Goal: Task Accomplishment & Management: Use online tool/utility

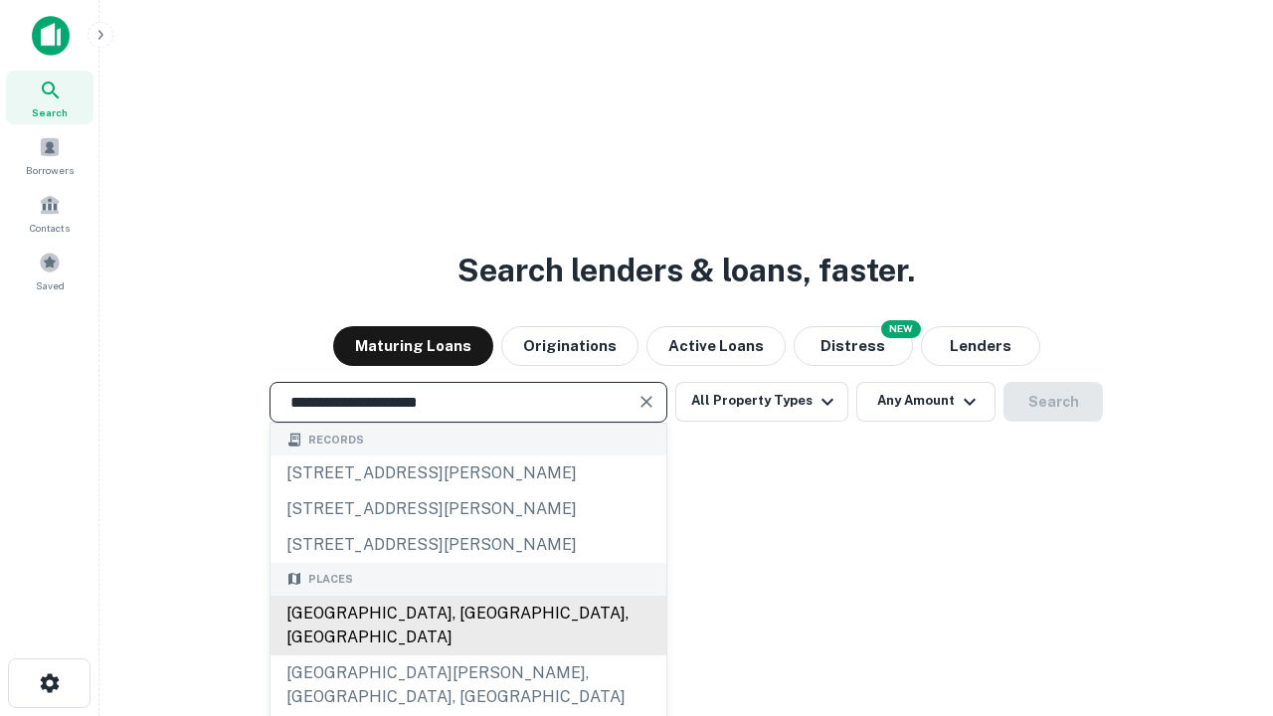
click at [467, 655] on div "[GEOGRAPHIC_DATA], [GEOGRAPHIC_DATA], [GEOGRAPHIC_DATA]" at bounding box center [469, 626] width 396 height 60
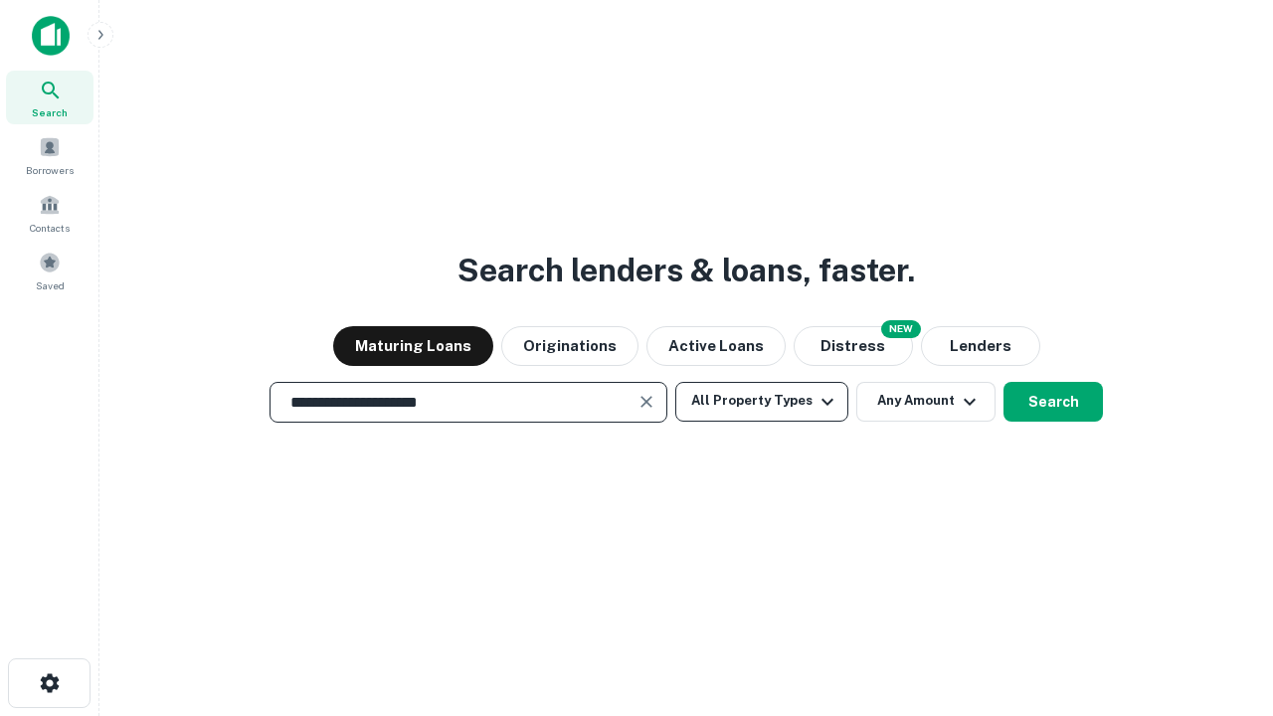
type input "**********"
click at [762, 401] on button "All Property Types" at bounding box center [761, 402] width 173 height 40
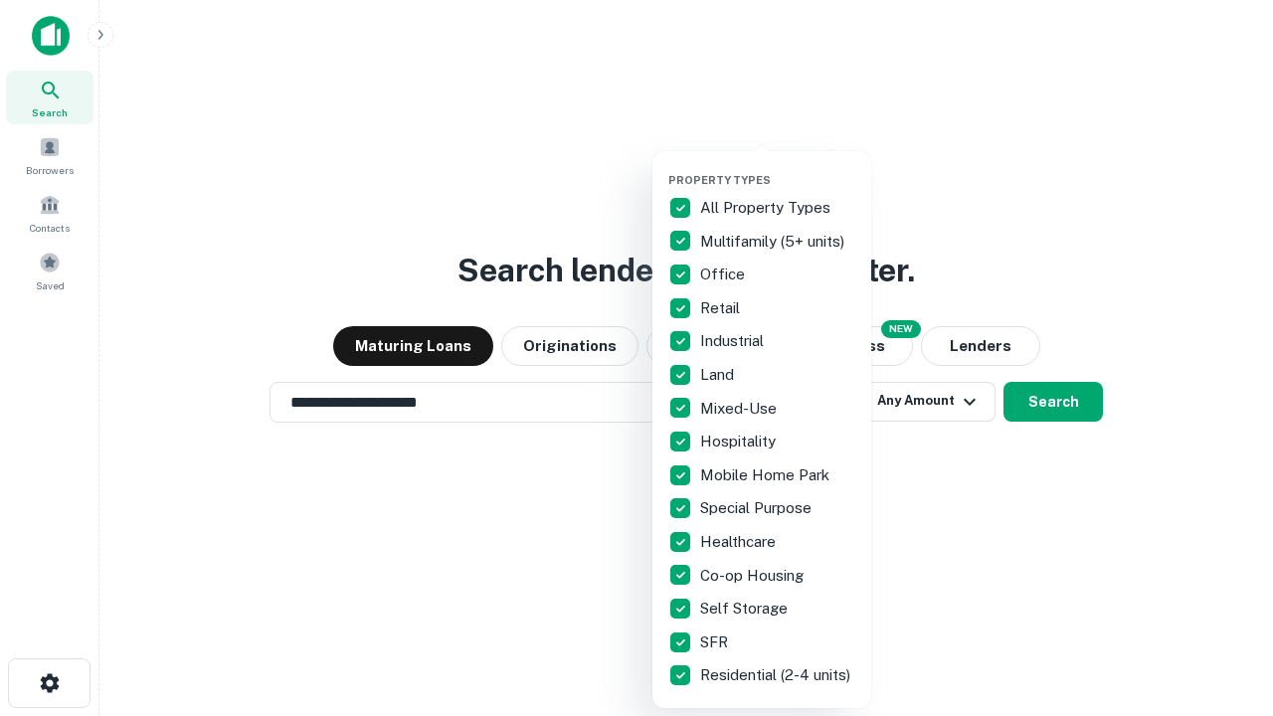
click at [778, 167] on button "button" at bounding box center [777, 167] width 219 height 1
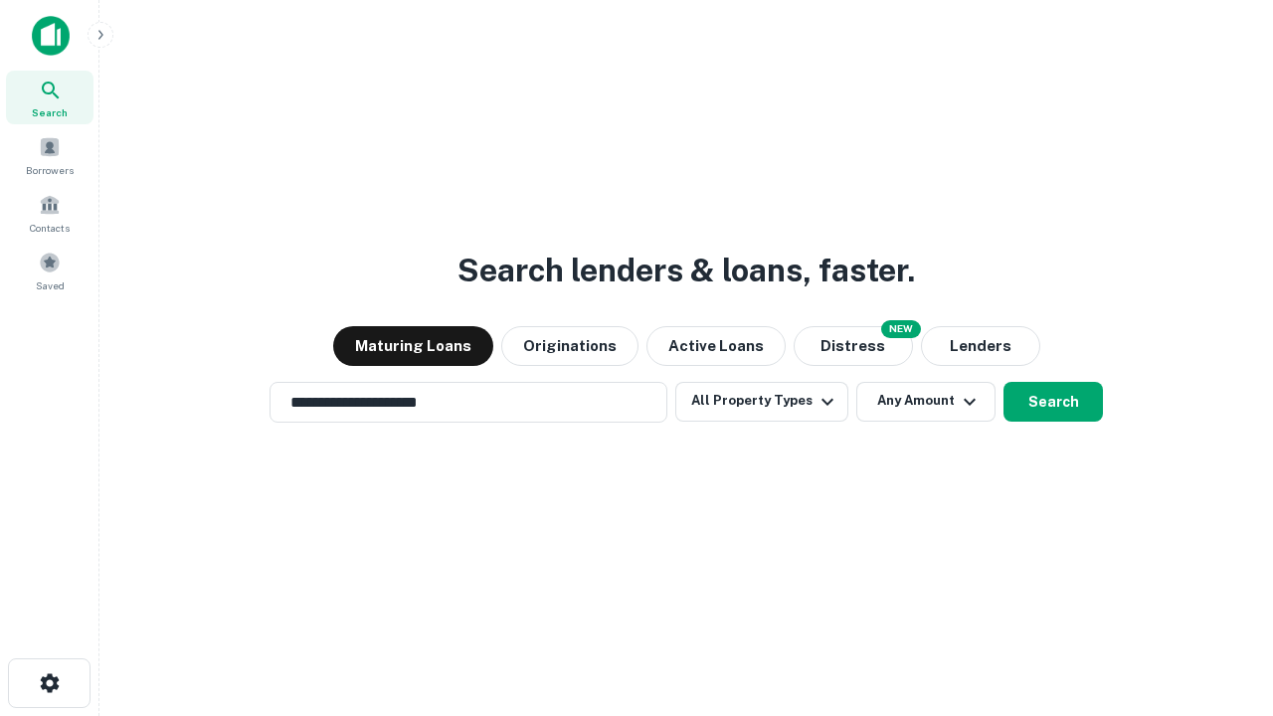
scroll to position [31, 0]
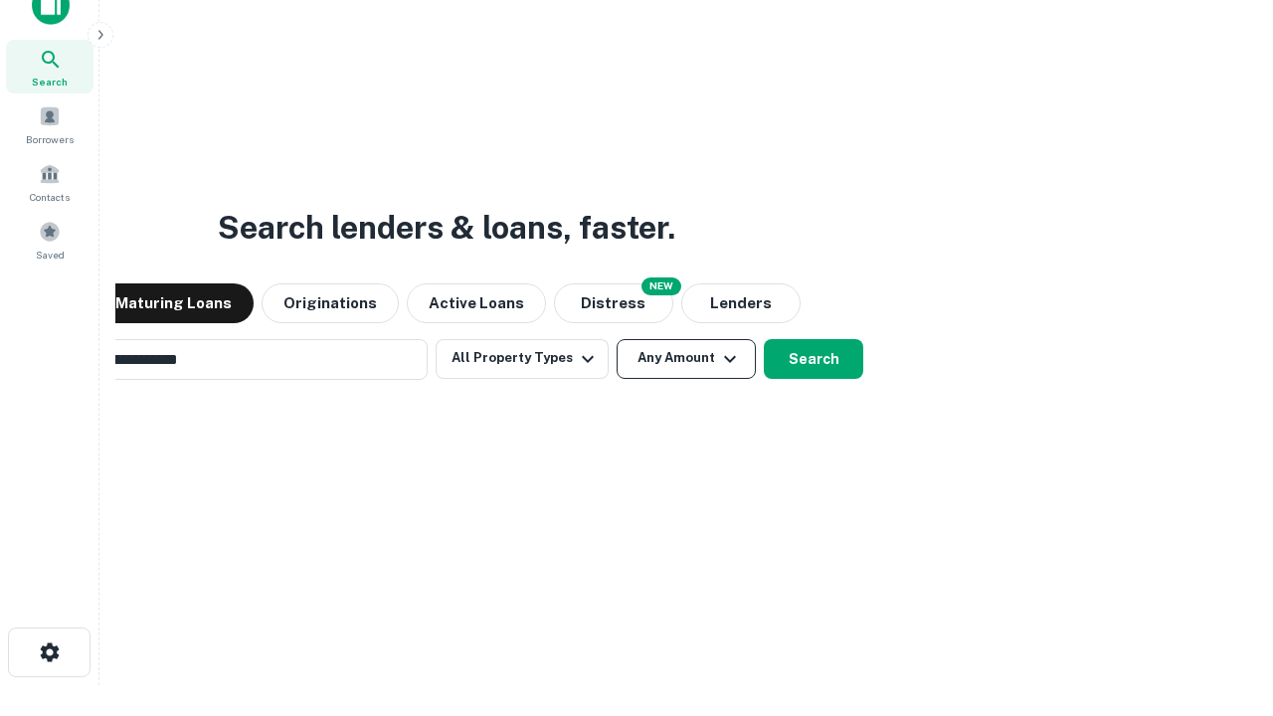
click at [617, 339] on button "Any Amount" at bounding box center [686, 359] width 139 height 40
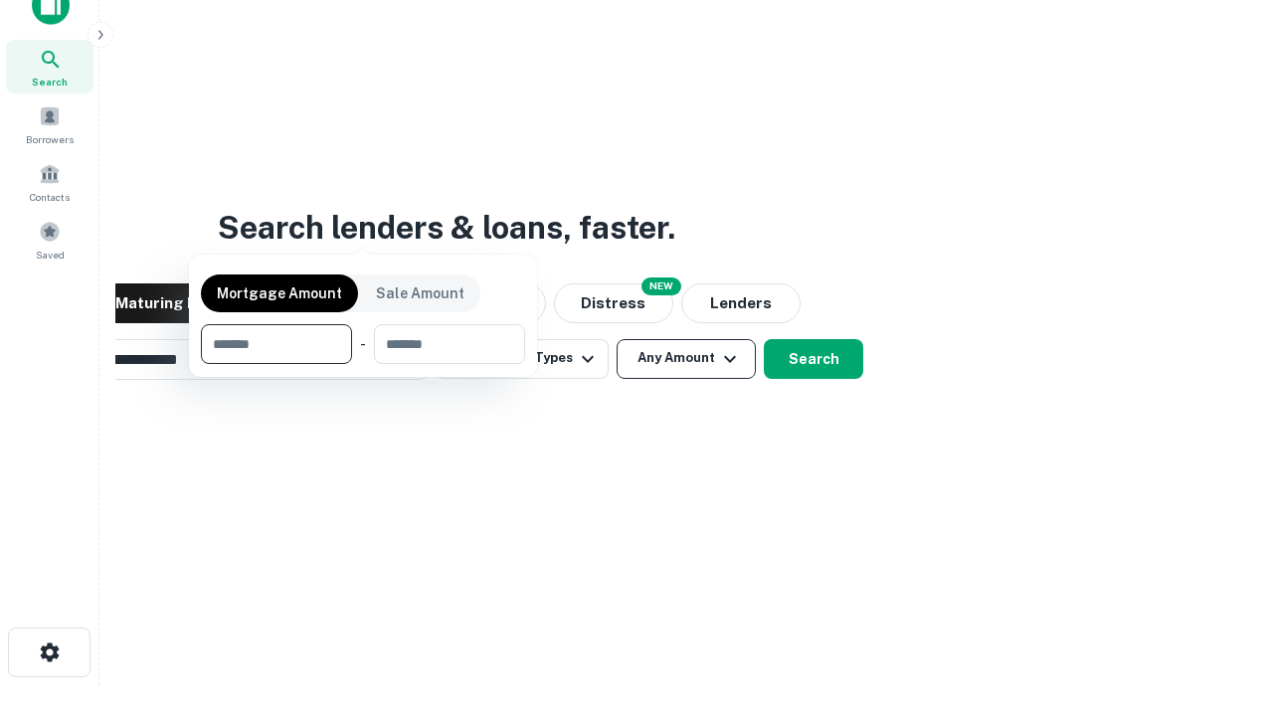
scroll to position [32, 0]
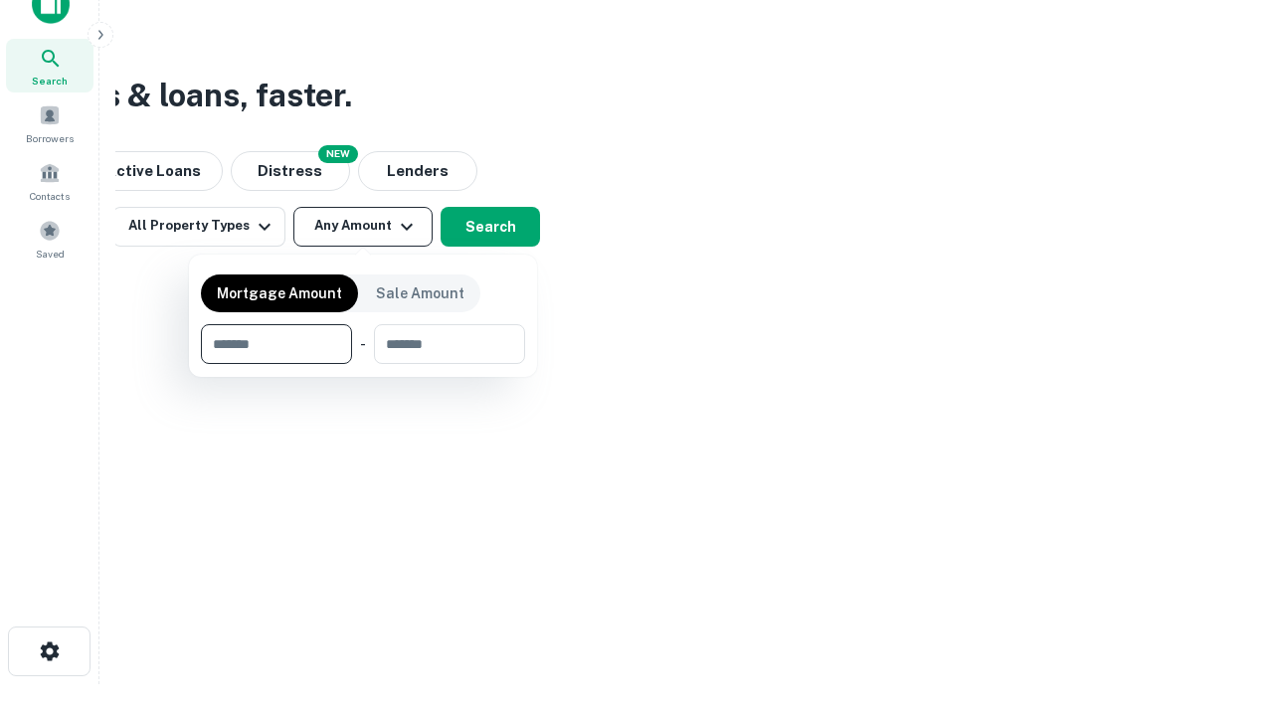
type input "*******"
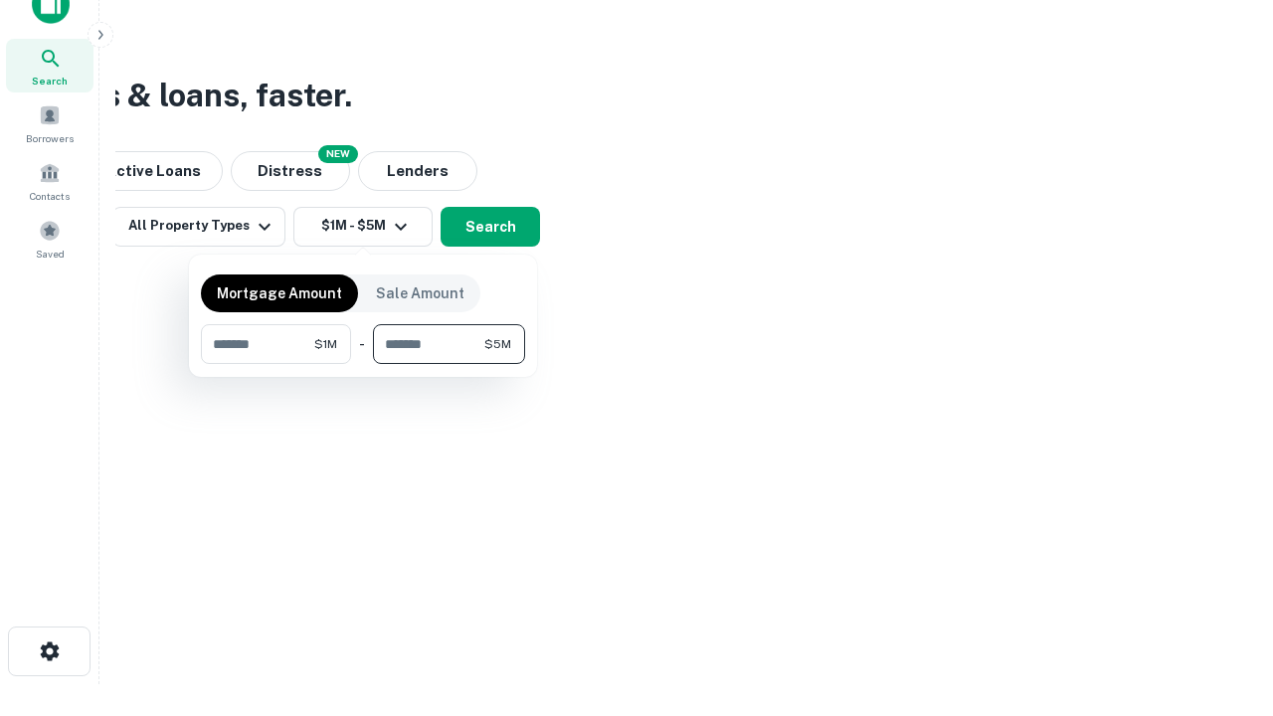
type input "*******"
click at [363, 364] on button "button" at bounding box center [363, 364] width 324 height 1
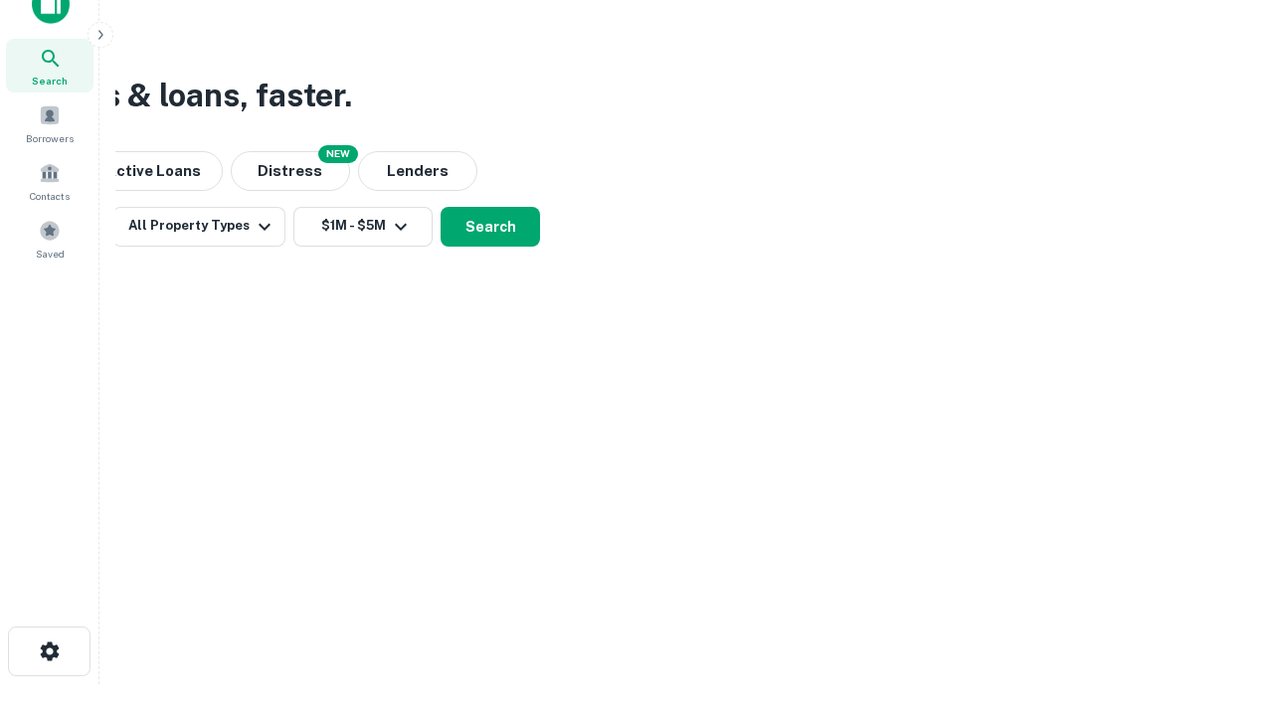
scroll to position [12, 367]
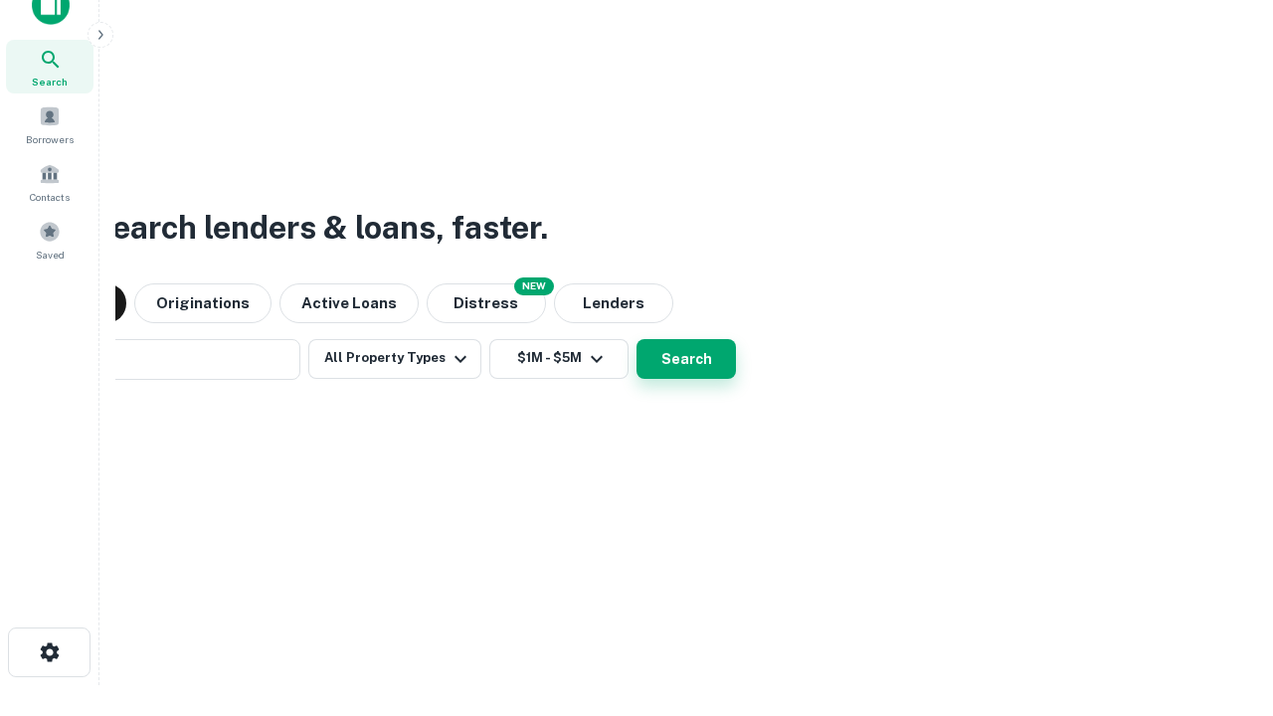
click at [637, 339] on button "Search" at bounding box center [686, 359] width 99 height 40
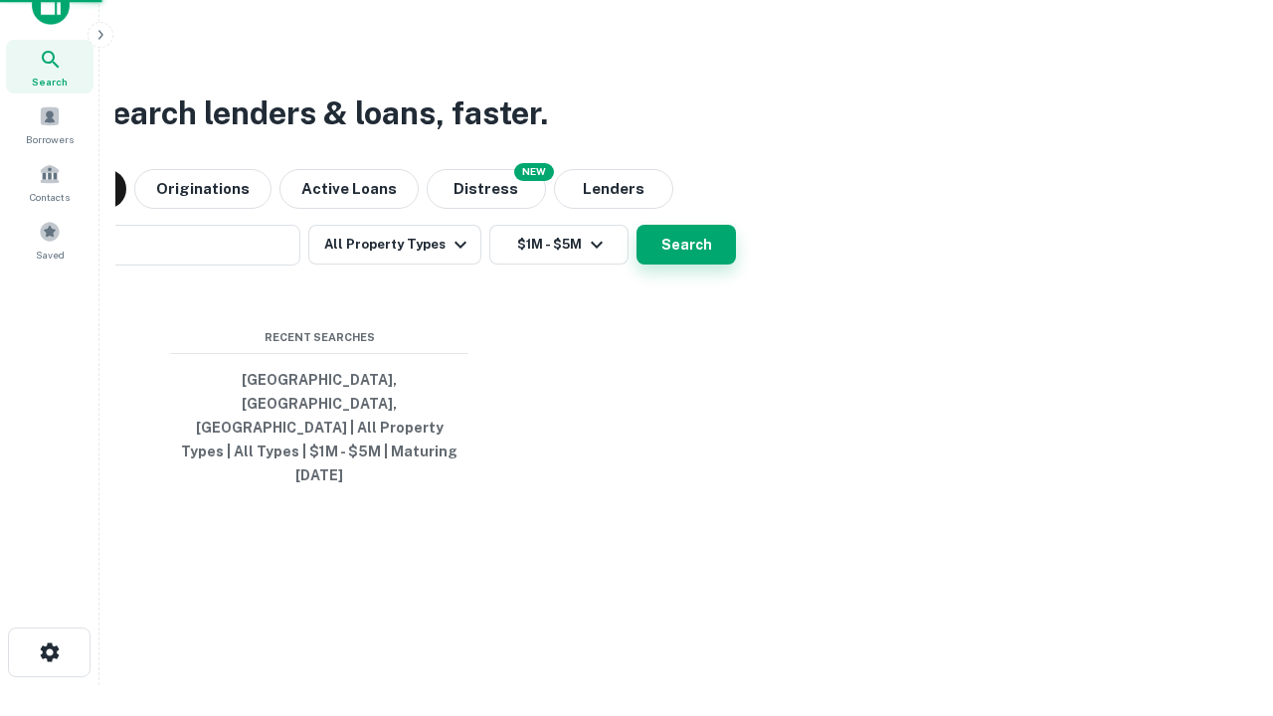
scroll to position [53, 563]
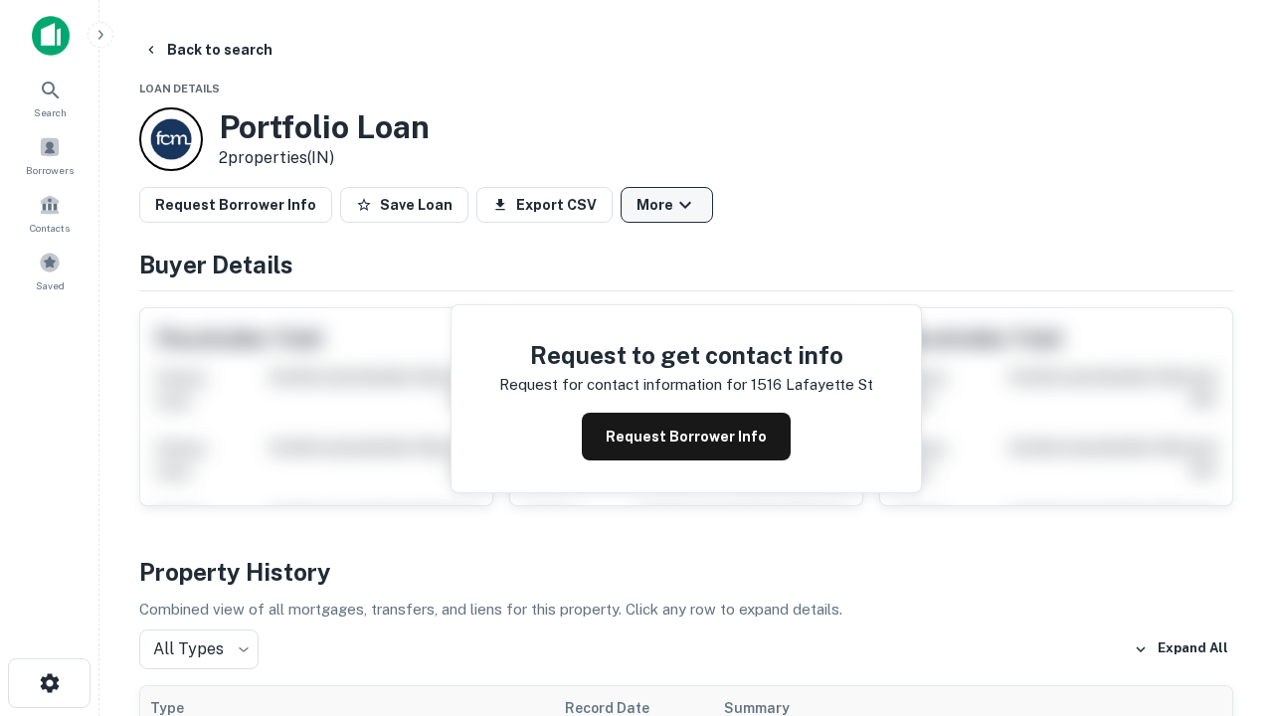
click at [666, 205] on button "More" at bounding box center [667, 205] width 93 height 36
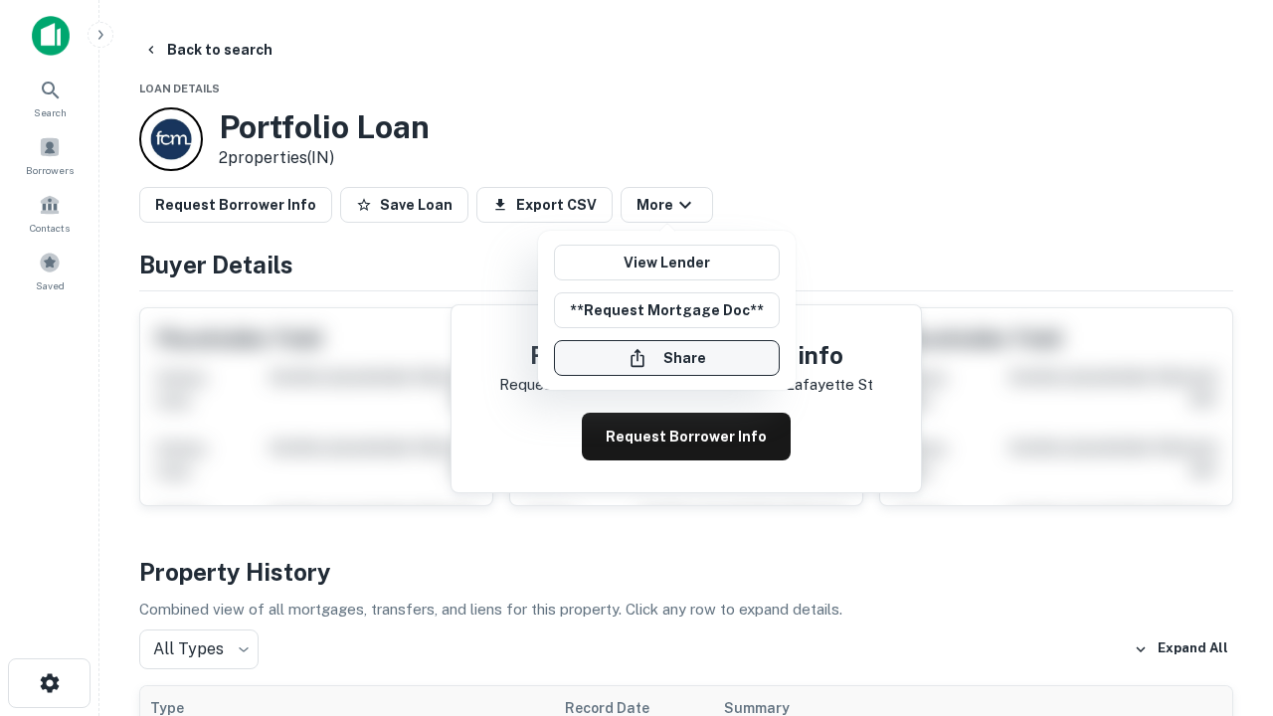
click at [666, 358] on button "Share" at bounding box center [667, 358] width 226 height 36
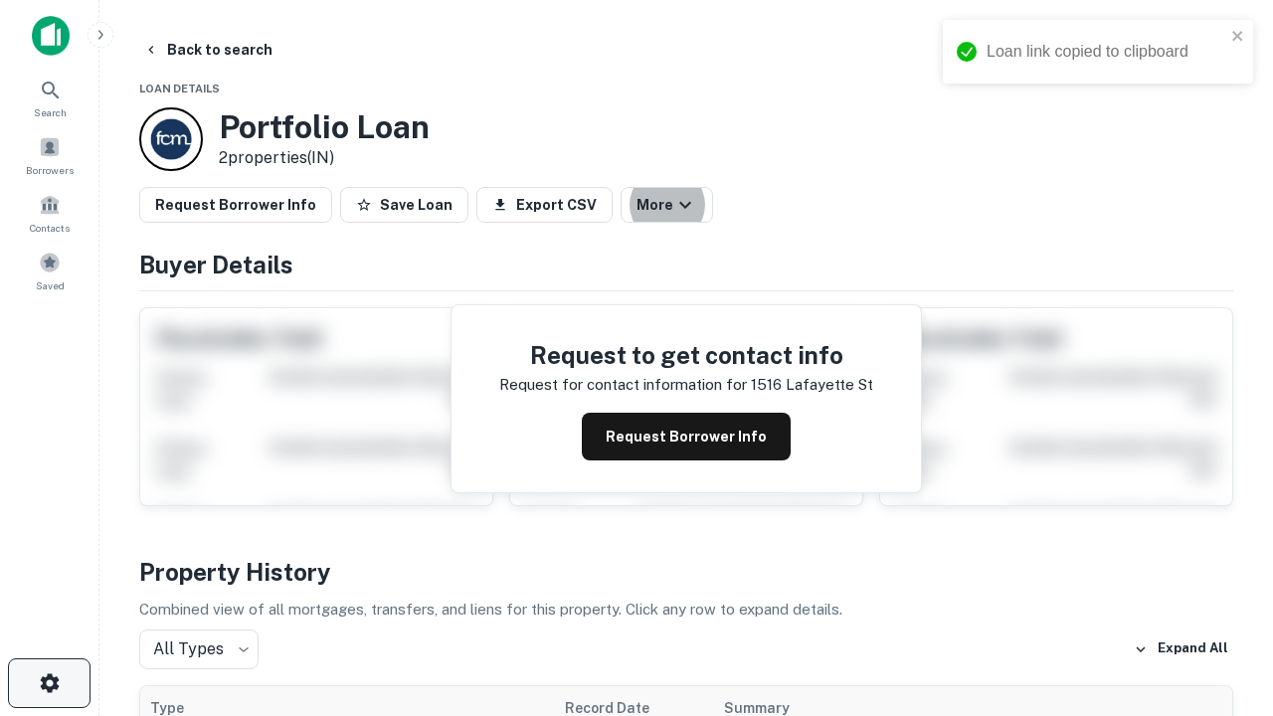
click at [49, 683] on icon "button" at bounding box center [50, 683] width 24 height 24
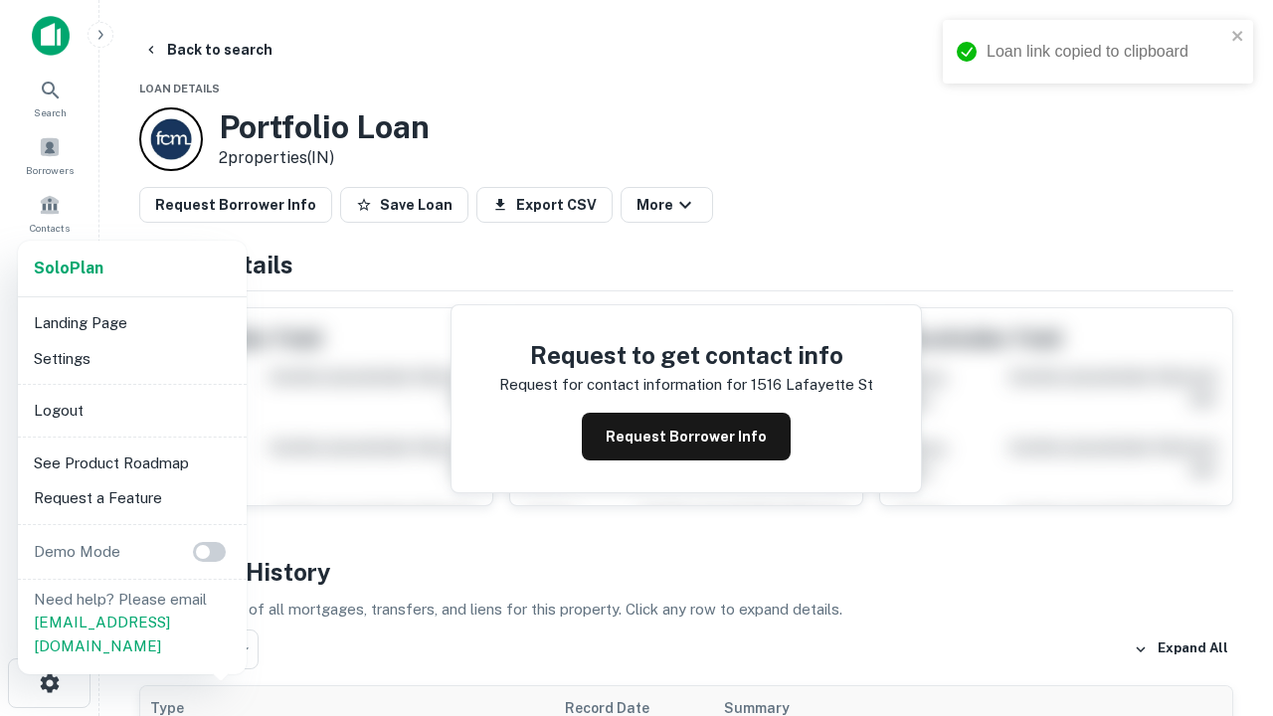
click at [131, 410] on li "Logout" at bounding box center [132, 411] width 213 height 36
